Goal: Navigation & Orientation: Find specific page/section

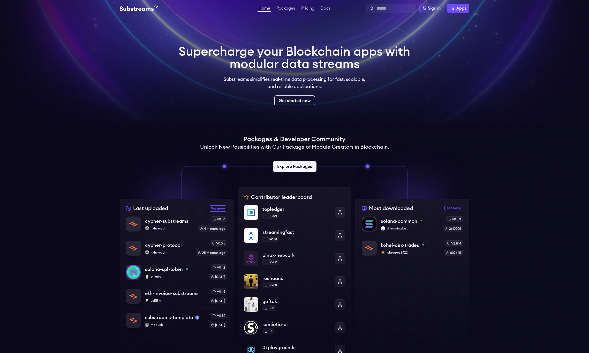
click at [453, 14] on div "Home Packages Pricing Docs Home Packages Pricing Docs Sign in Apps Subgraph Stu…" at bounding box center [294, 8] width 589 height 17
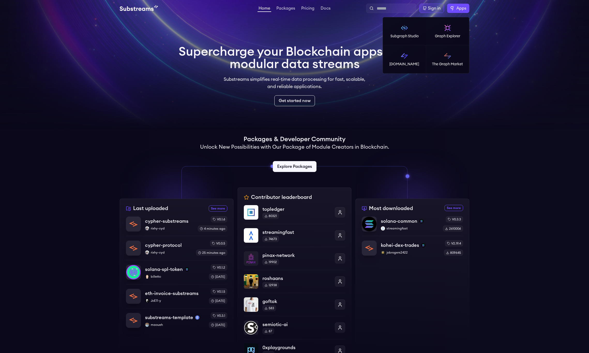
click at [456, 12] on label "Apps" at bounding box center [458, 8] width 22 height 9
click at [441, 56] on link "The Graph Market" at bounding box center [447, 59] width 43 height 28
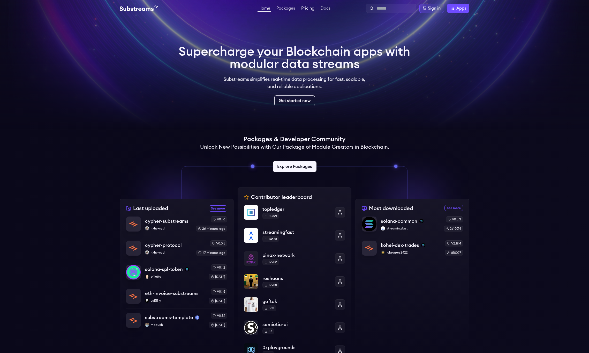
click at [308, 7] on link "Pricing" at bounding box center [307, 8] width 15 height 5
